Goal: Task Accomplishment & Management: Manage account settings

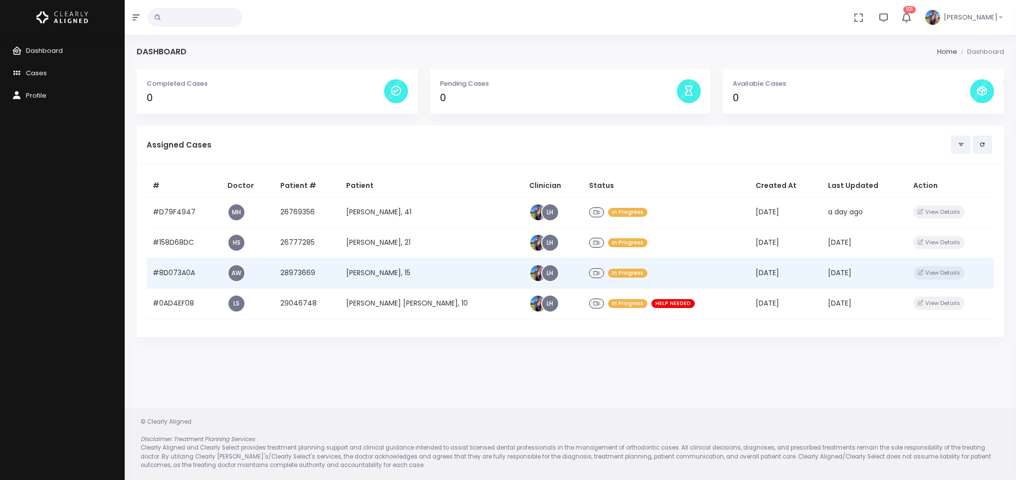
click at [388, 268] on td "[PERSON_NAME], 15" at bounding box center [431, 273] width 183 height 30
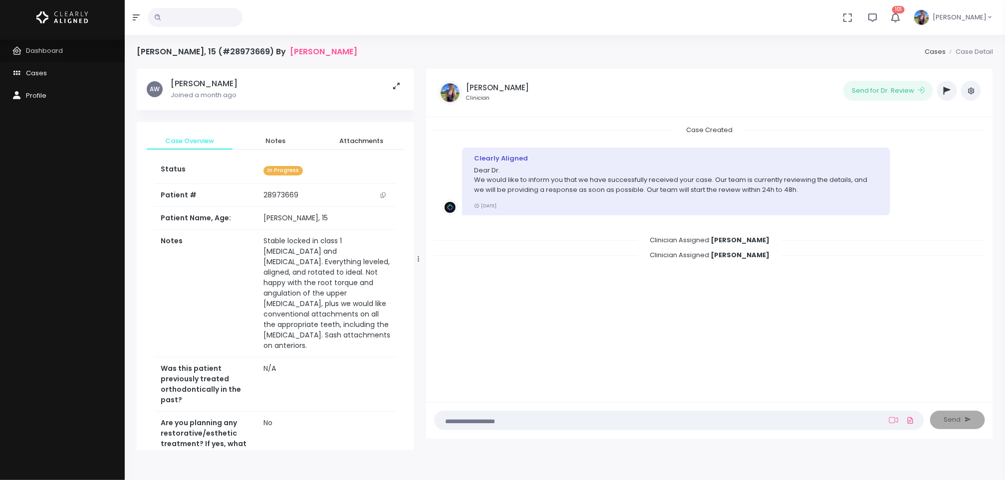
click at [33, 53] on span "Dashboard" at bounding box center [44, 50] width 37 height 9
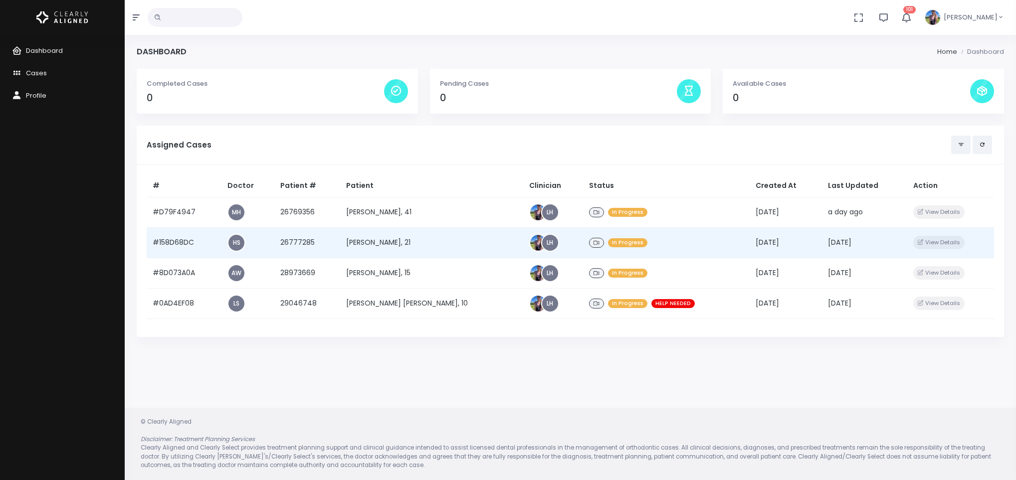
click at [421, 244] on td "[PERSON_NAME], 21" at bounding box center [431, 242] width 183 height 30
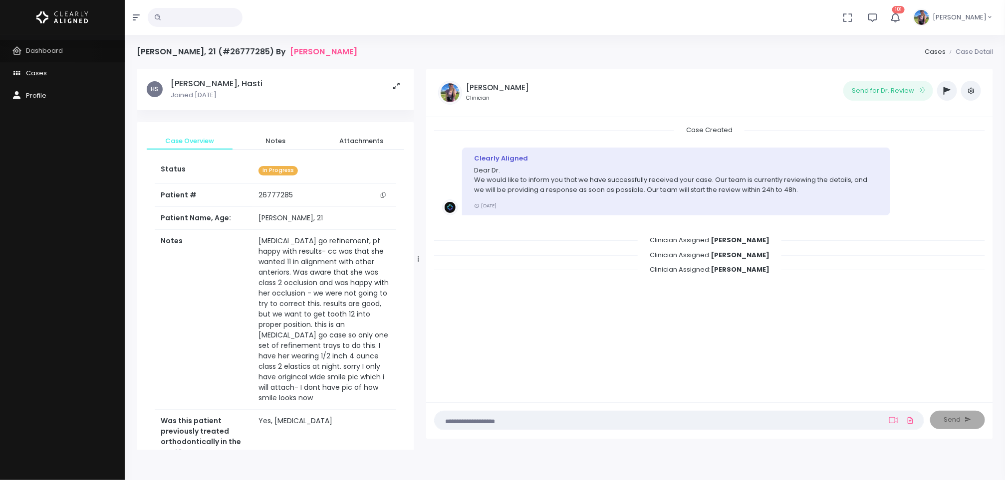
click at [52, 50] on span "Dashboard" at bounding box center [44, 50] width 37 height 9
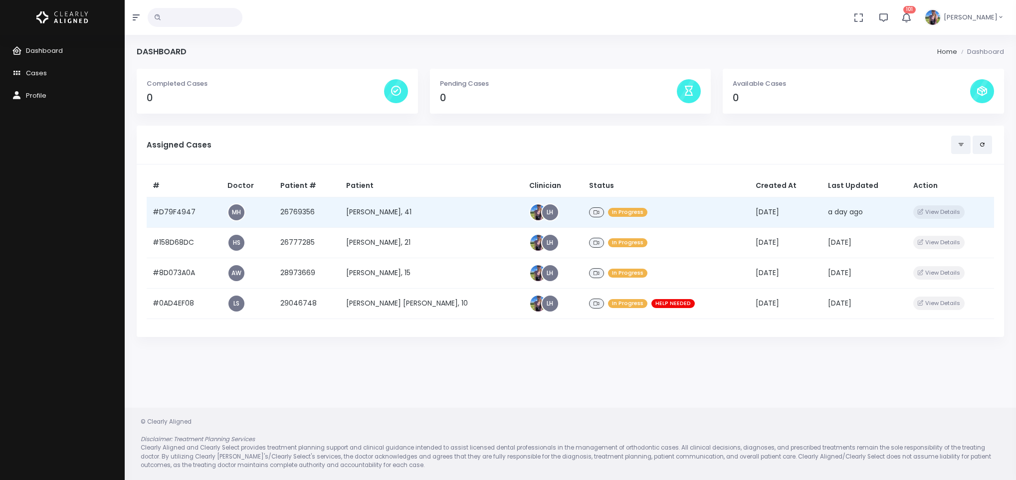
click at [404, 213] on td "[PERSON_NAME], 41" at bounding box center [431, 212] width 183 height 30
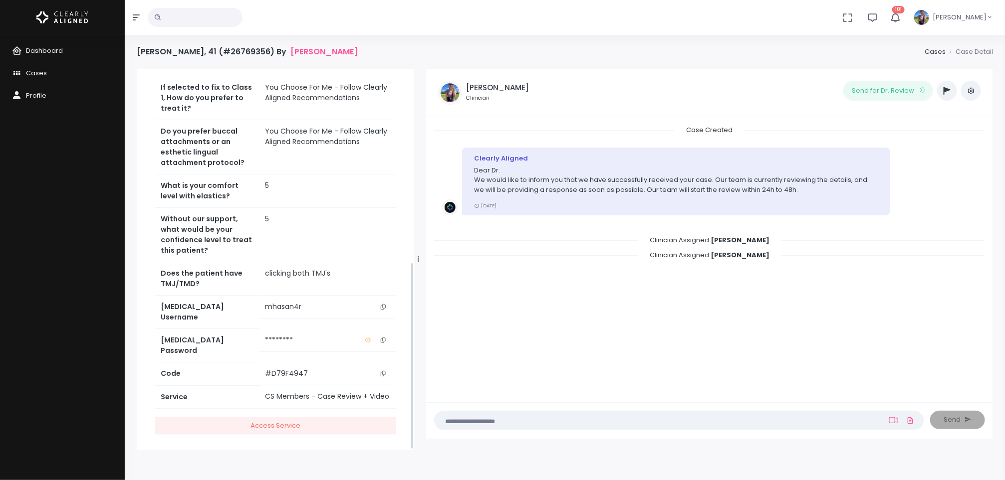
scroll to position [393, 0]
click at [947, 91] on icon "button" at bounding box center [946, 91] width 7 height 8
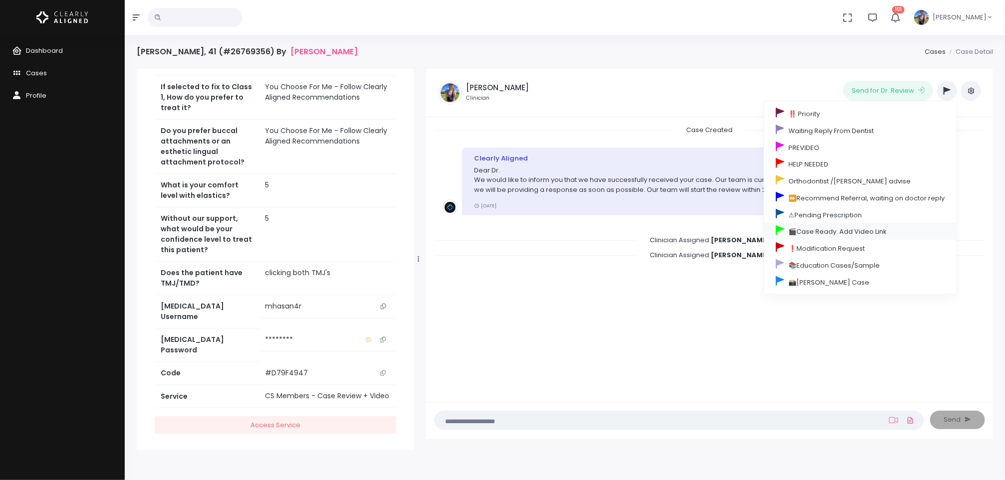
click at [851, 226] on link "🎬Case Ready. Add Video Link" at bounding box center [860, 231] width 193 height 17
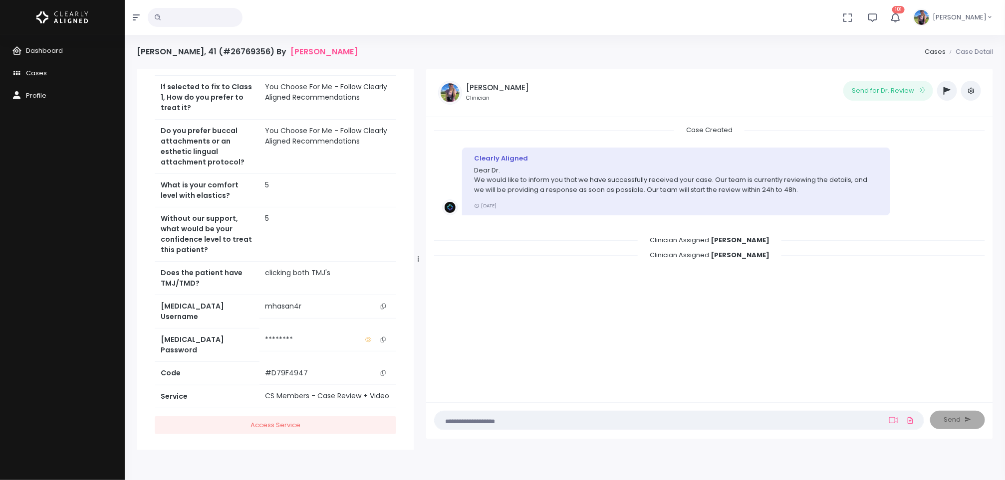
scroll to position [441, 0]
click at [48, 48] on span "Dashboard" at bounding box center [44, 50] width 37 height 9
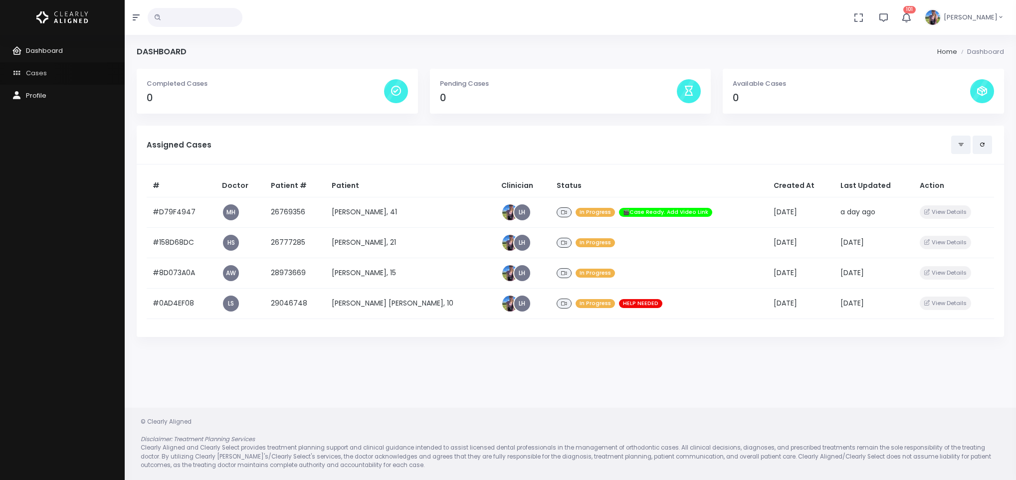
click at [30, 72] on span "Cases" at bounding box center [36, 72] width 21 height 9
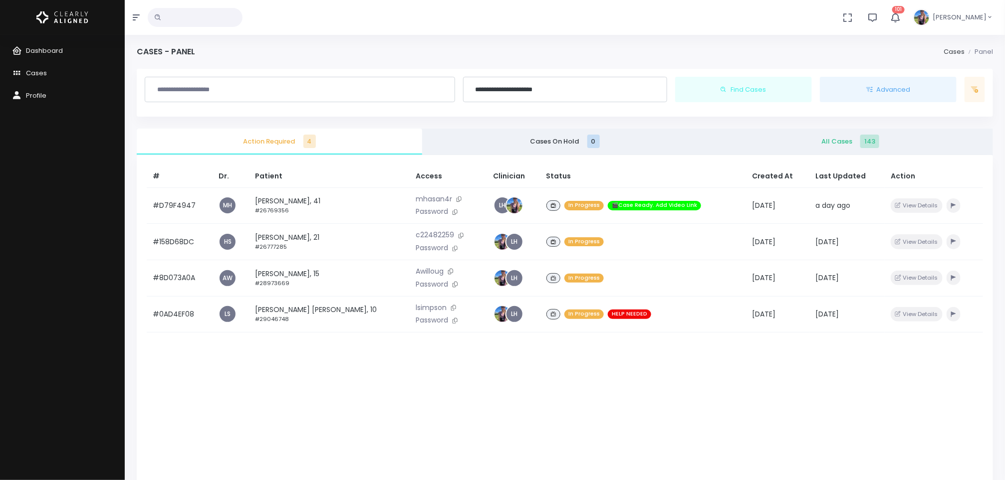
click at [816, 135] on link "All Cases 143" at bounding box center [849, 142] width 285 height 26
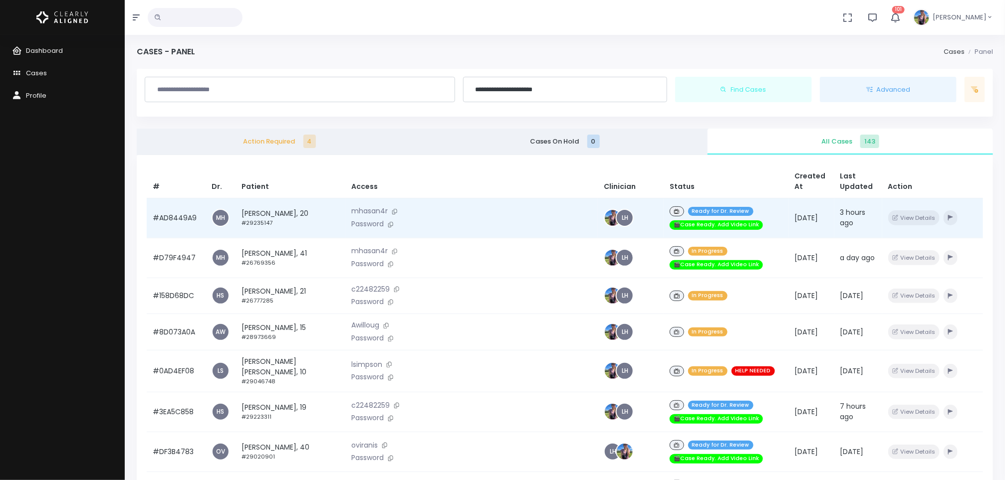
click at [272, 219] on small "#29235147" at bounding box center [256, 223] width 31 height 8
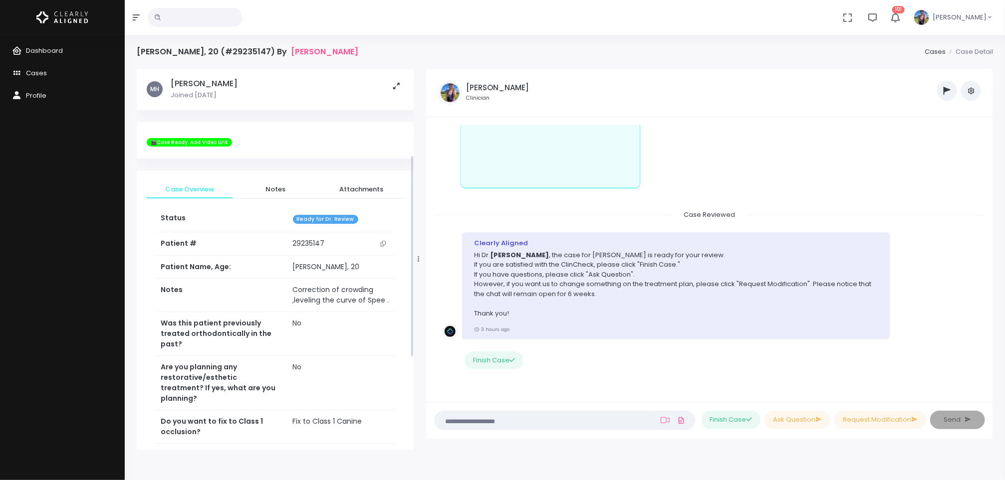
scroll to position [336, 0]
